Goal: Entertainment & Leisure: Consume media (video, audio)

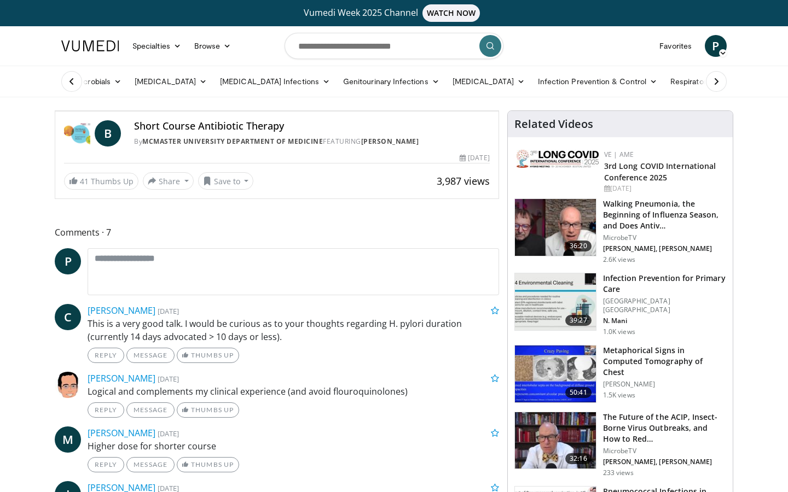
click at [55, 111] on span "Video Player" at bounding box center [66, 100] width 22 height 22
click at [55, 111] on div "10 seconds Tap to unmute" at bounding box center [276, 111] width 443 height 0
click at [292, 126] on icon "Video Player" at bounding box center [276, 111] width 31 height 31
click at [167, 126] on icon "Video Player" at bounding box center [154, 111] width 31 height 31
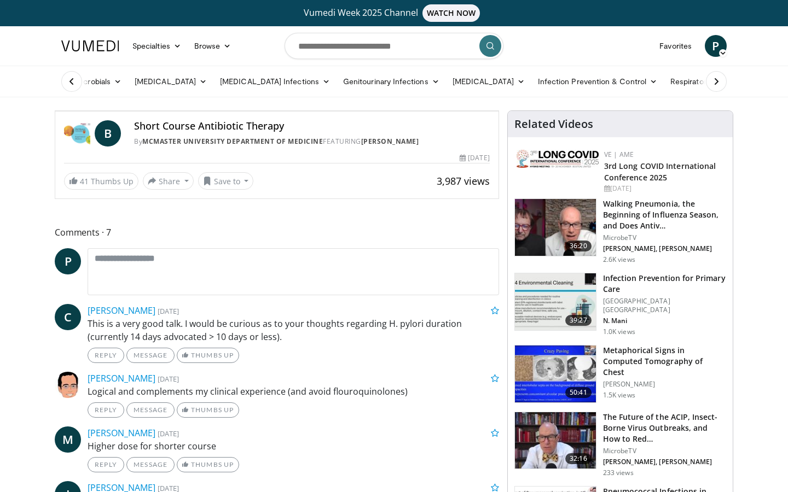
click at [167, 111] on div "10 seconds Tap to unmute" at bounding box center [276, 111] width 443 height 0
click at [169, 126] on icon "Video Player" at bounding box center [154, 111] width 31 height 31
click at [292, 126] on icon "Video Player" at bounding box center [276, 111] width 31 height 31
click at [498, 111] on span "Video Player" at bounding box center [487, 100] width 22 height 22
